Goal: Information Seeking & Learning: Learn about a topic

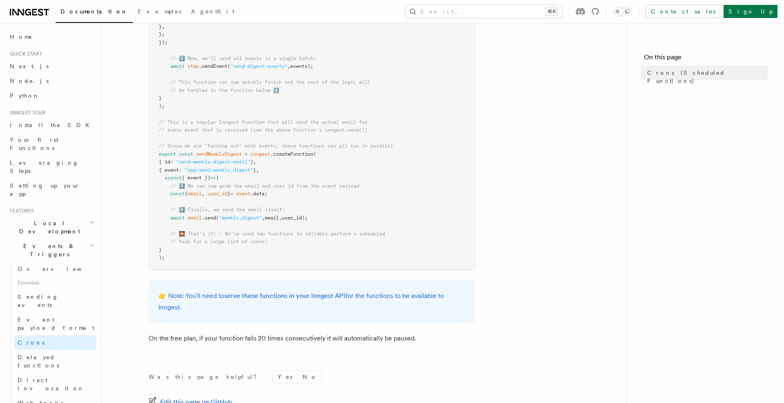
scroll to position [268, 0]
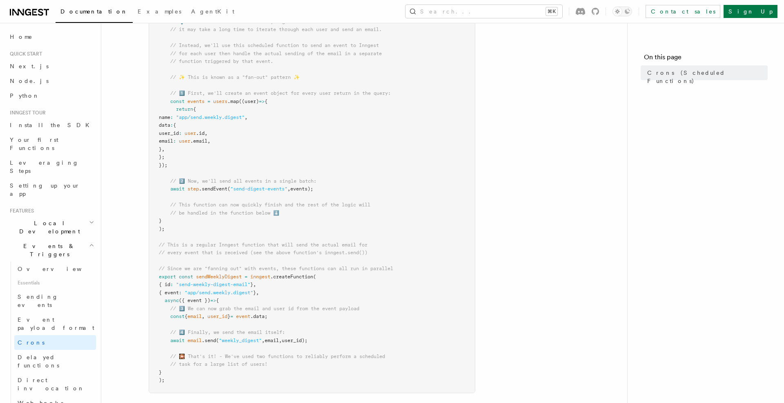
click at [548, 254] on article "Features Events & Triggers Crons (Scheduled Functions) You can create scheduled…" at bounding box center [364, 198] width 500 height 860
drag, startPoint x: 205, startPoint y: 291, endPoint x: 257, endPoint y: 290, distance: 51.9
click at [253, 290] on span ""app/send.weekly.digest"" at bounding box center [219, 290] width 69 height 6
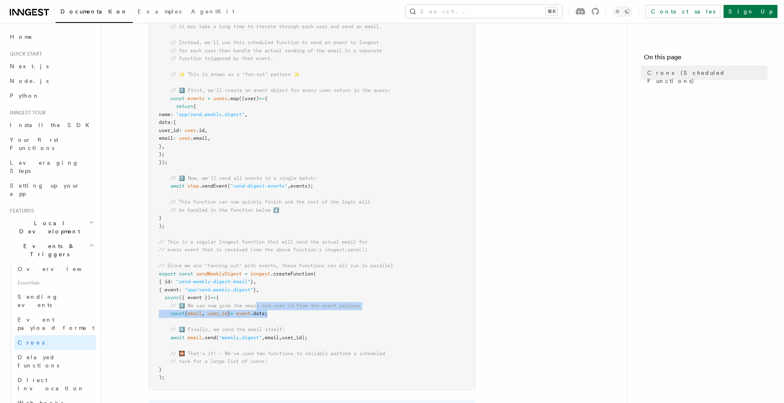
drag, startPoint x: 257, startPoint y: 306, endPoint x: 385, endPoint y: 310, distance: 127.5
click at [385, 310] on pre "import { Inngest } from "inngest" ; const inngest = new Inngest ({ id : "signup…" at bounding box center [312, 138] width 326 height 502
drag, startPoint x: 311, startPoint y: 313, endPoint x: 165, endPoint y: 314, distance: 146.3
click at [165, 314] on pre "import { Inngest } from "inngest" ; const inngest = new Inngest ({ id : "signup…" at bounding box center [312, 138] width 326 height 502
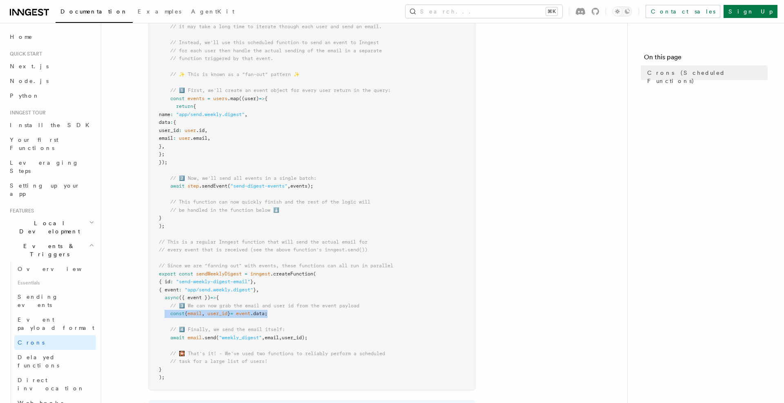
click at [165, 314] on span at bounding box center [164, 313] width 11 height 6
click at [64, 350] on link "Delayed functions" at bounding box center [55, 361] width 82 height 23
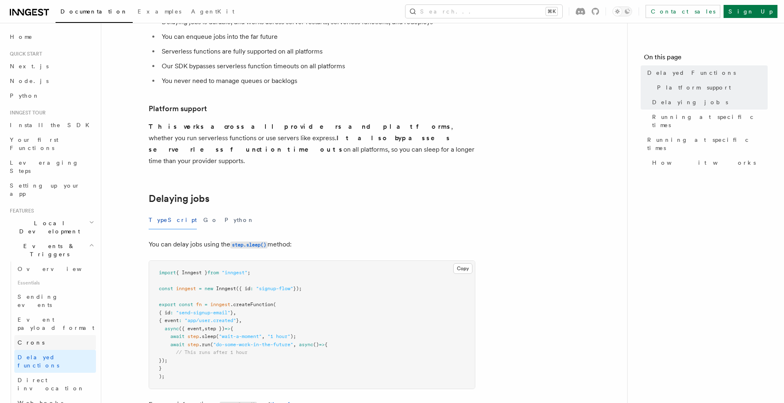
scroll to position [14, 0]
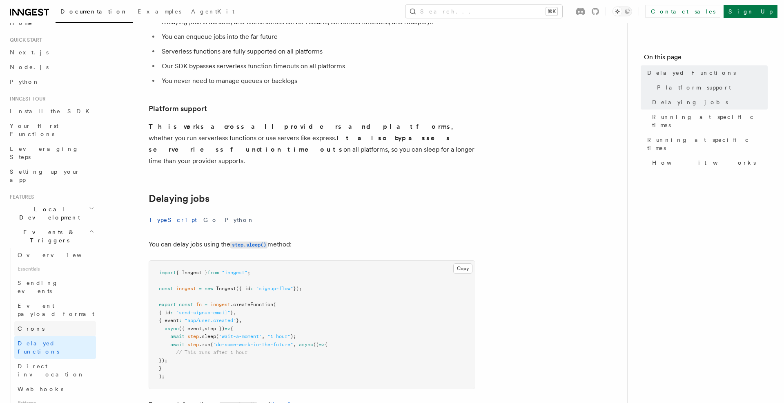
click at [56, 321] on link "Crons" at bounding box center [55, 328] width 82 height 15
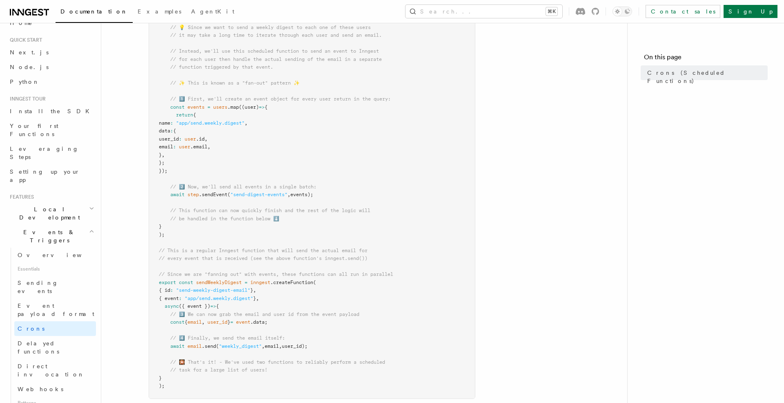
scroll to position [284, 0]
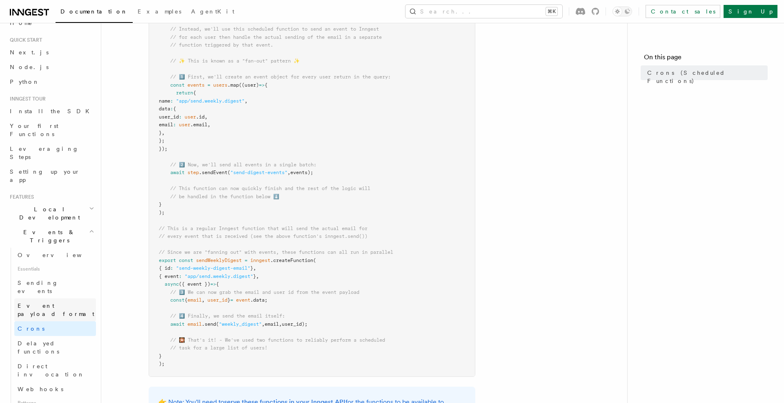
click at [43, 302] on span "Event payload format" at bounding box center [56, 309] width 77 height 15
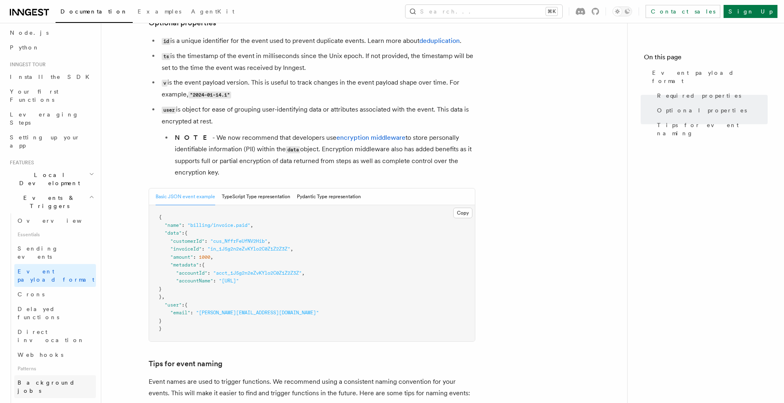
scroll to position [49, 0]
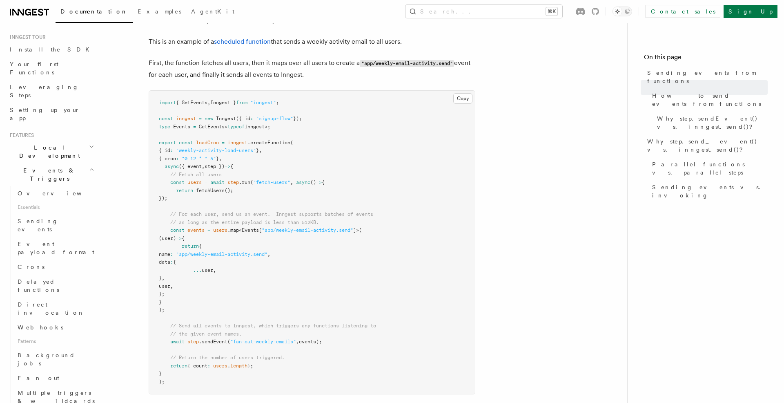
scroll to position [77, 0]
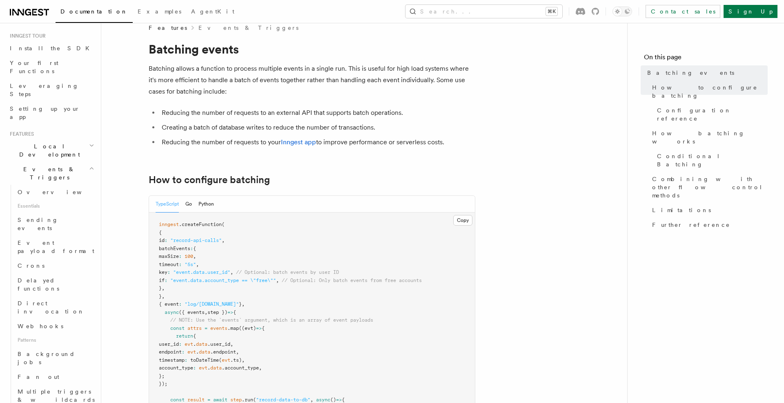
scroll to position [15, 0]
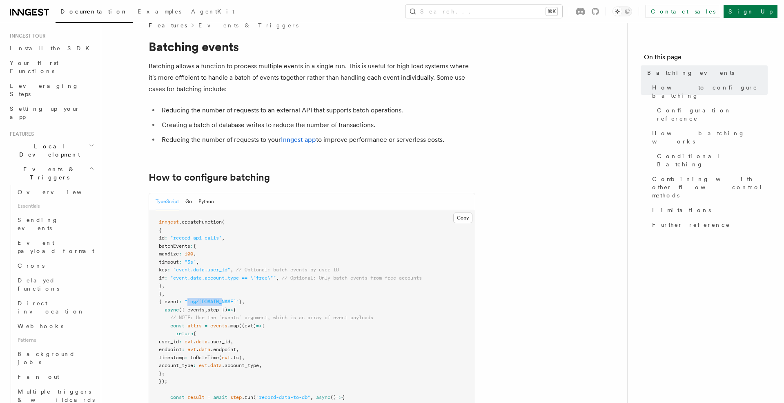
drag, startPoint x: 194, startPoint y: 301, endPoint x: 230, endPoint y: 302, distance: 36.4
click at [230, 302] on span ""log/[DOMAIN_NAME]"" at bounding box center [212, 302] width 54 height 6
click at [262, 304] on pre "inngest .createFunction ( { id : "record-api-calls" , batchEvents : { maxSize :…" at bounding box center [312, 334] width 326 height 248
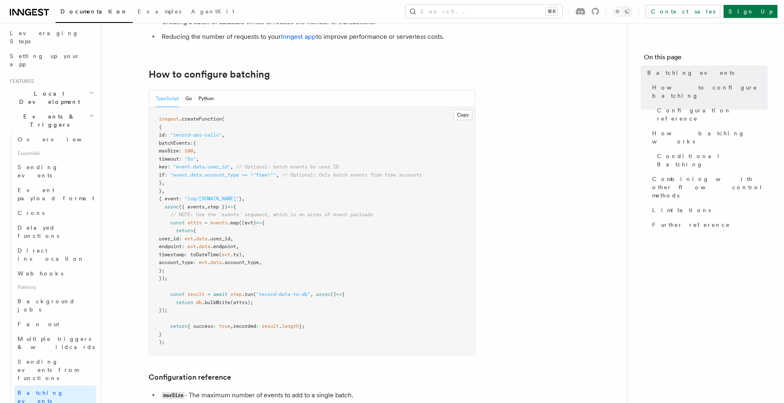
scroll to position [134, 0]
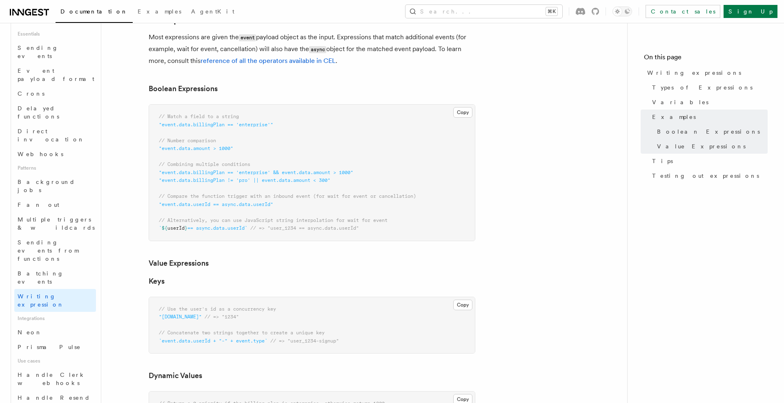
scroll to position [253, 0]
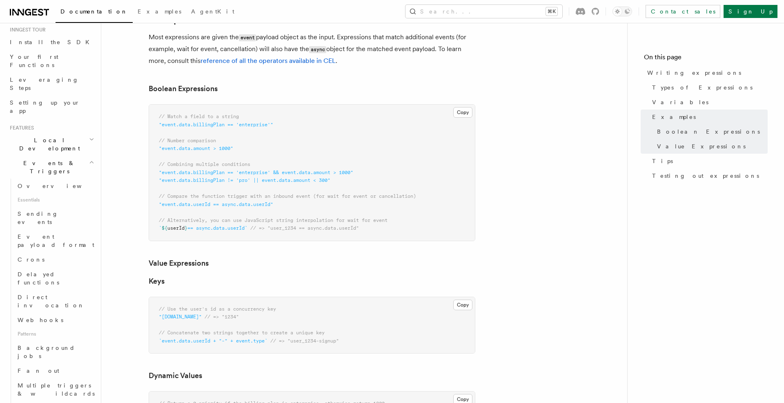
scroll to position [62, 0]
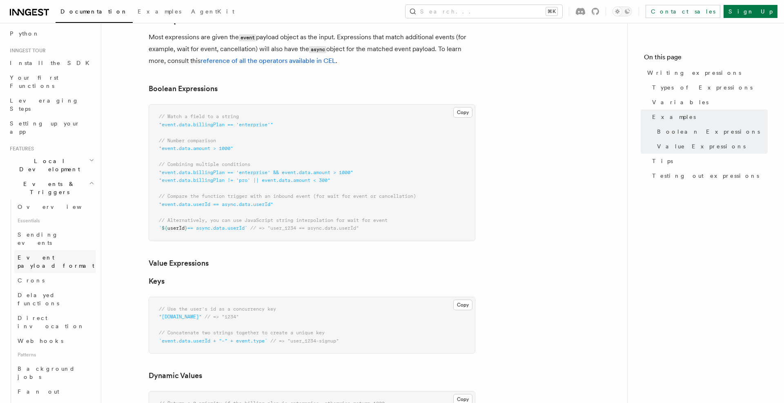
click at [36, 254] on span "Event payload format" at bounding box center [56, 261] width 77 height 15
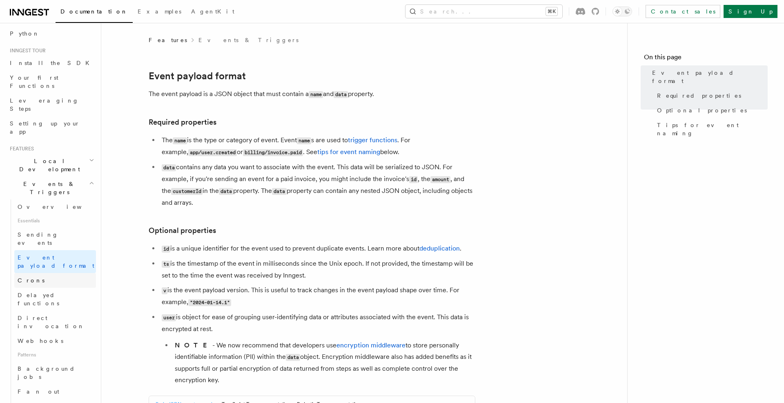
click at [37, 273] on link "Crons" at bounding box center [55, 280] width 82 height 15
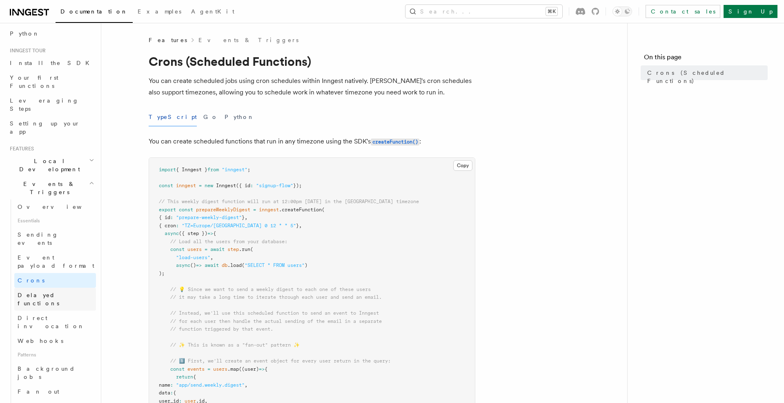
click at [41, 292] on span "Delayed functions" at bounding box center [39, 299] width 42 height 15
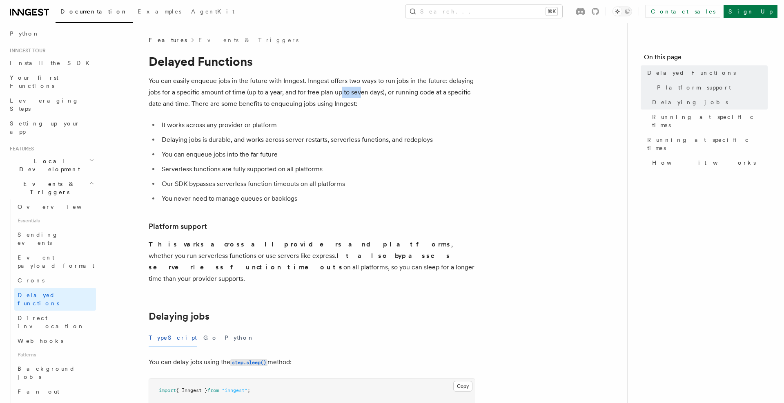
drag, startPoint x: 341, startPoint y: 93, endPoint x: 362, endPoint y: 94, distance: 20.4
click at [362, 94] on p "You can easily enqueue jobs in the future with Inngest. Inngest offers two ways…" at bounding box center [312, 92] width 327 height 34
click at [347, 94] on p "You can easily enqueue jobs in the future with Inngest. Inngest offers two ways…" at bounding box center [312, 92] width 327 height 34
drag, startPoint x: 204, startPoint y: 169, endPoint x: 294, endPoint y: 169, distance: 89.5
click at [294, 169] on li "Serverless functions are fully supported on all platforms" at bounding box center [317, 168] width 316 height 11
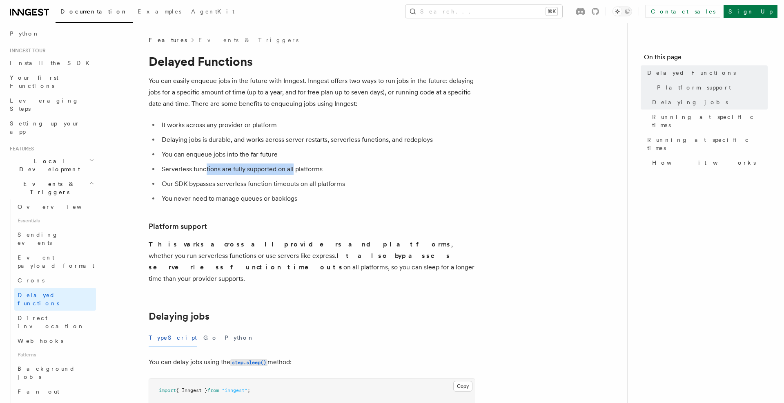
click at [284, 171] on li "Serverless functions are fully supported on all platforms" at bounding box center [317, 168] width 316 height 11
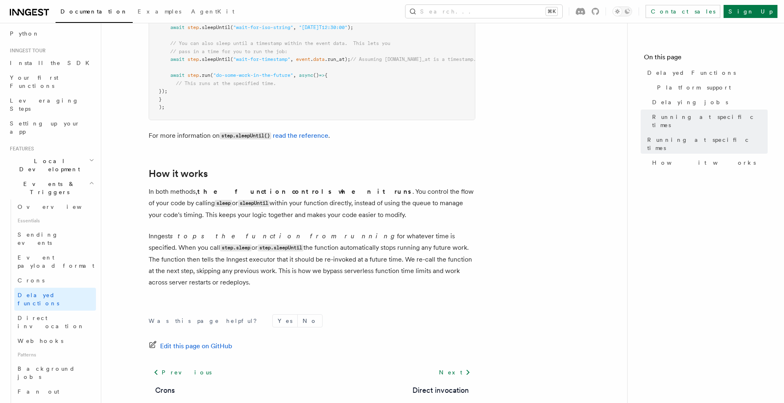
scroll to position [649, 0]
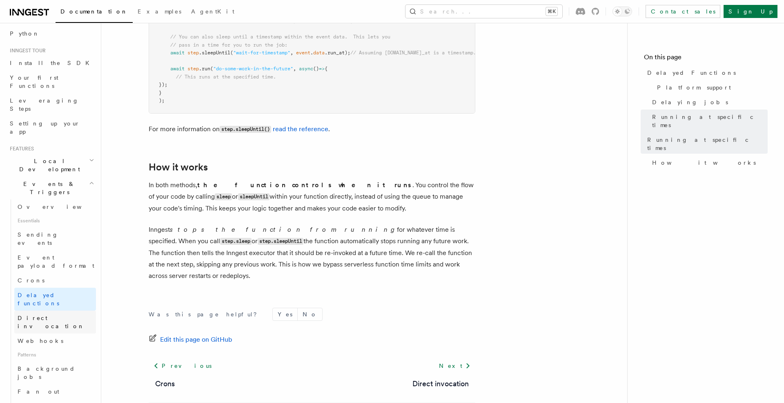
click at [67, 310] on link "Direct invocation" at bounding box center [55, 321] width 82 height 23
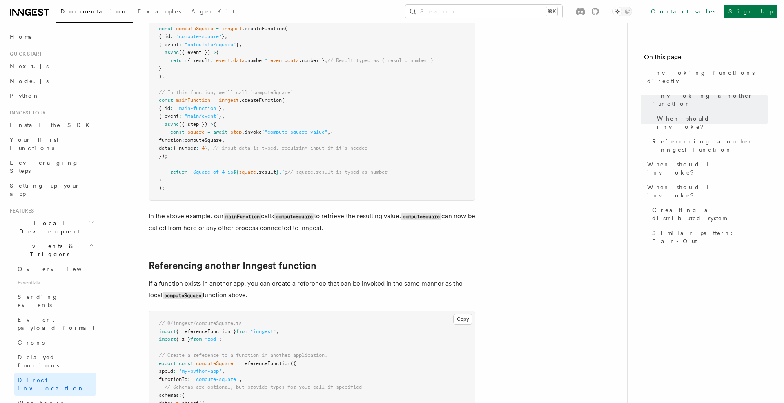
scroll to position [336, 0]
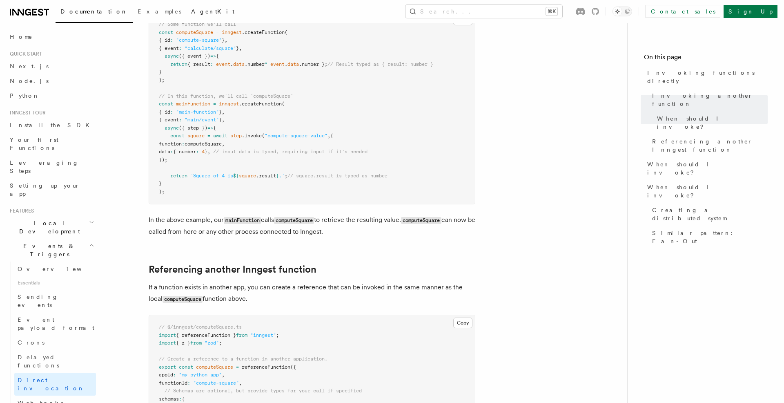
click at [191, 11] on span "AgentKit" at bounding box center [212, 11] width 43 height 7
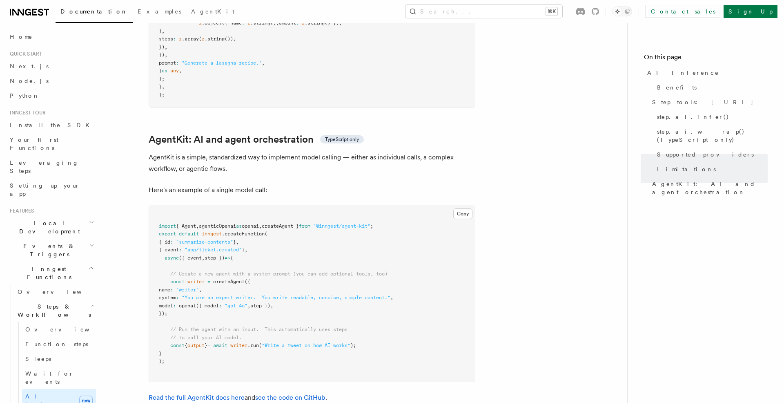
scroll to position [47, 0]
